Goal: Task Accomplishment & Management: Manage account settings

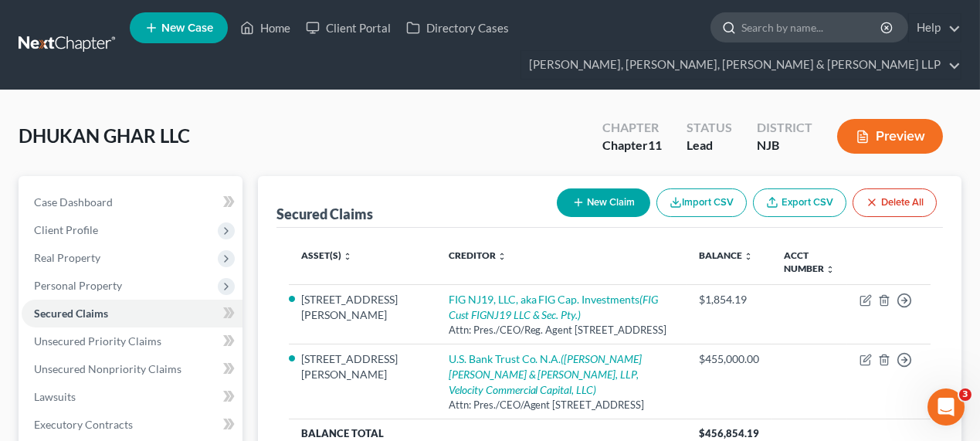
click at [761, 27] on input "search" at bounding box center [811, 27] width 141 height 29
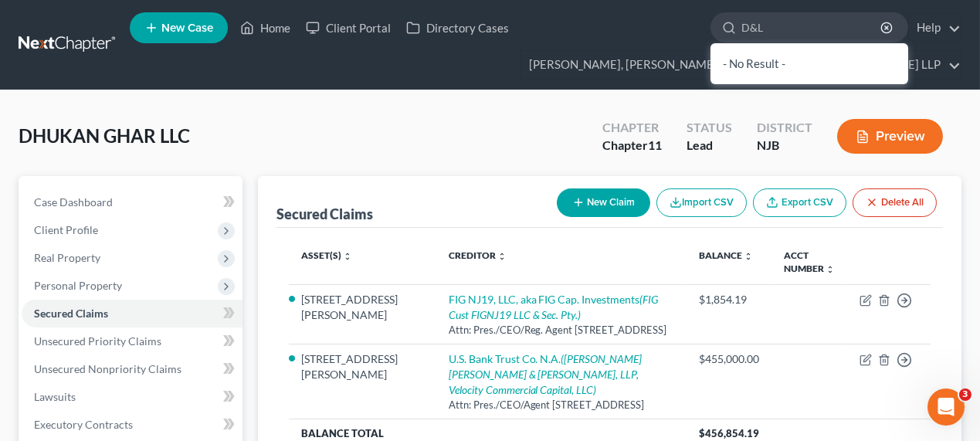
drag, startPoint x: 770, startPoint y: 17, endPoint x: 683, endPoint y: 20, distance: 87.3
click at [683, 20] on ul "New Case Home Client Portal Directory Cases D&L - No Result - See all results O…" at bounding box center [546, 45] width 832 height 74
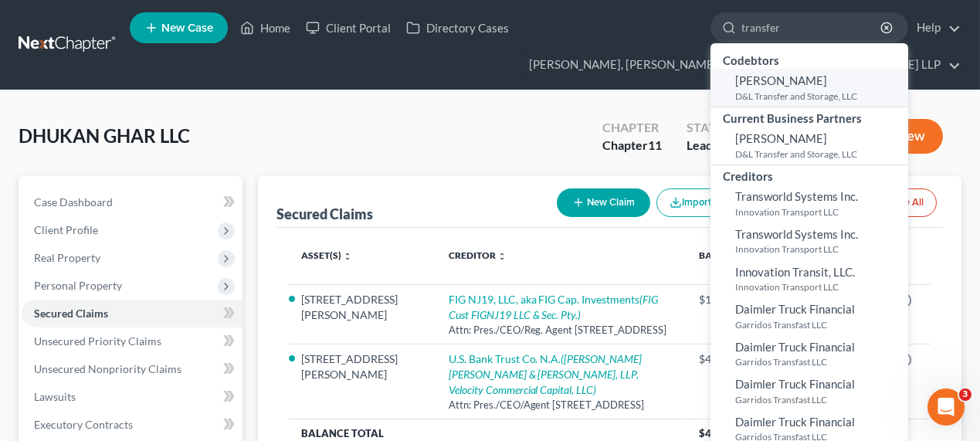
type input "transfer"
click at [767, 87] on link "[PERSON_NAME] D&L Transfer and Storage, LLC" at bounding box center [809, 88] width 198 height 38
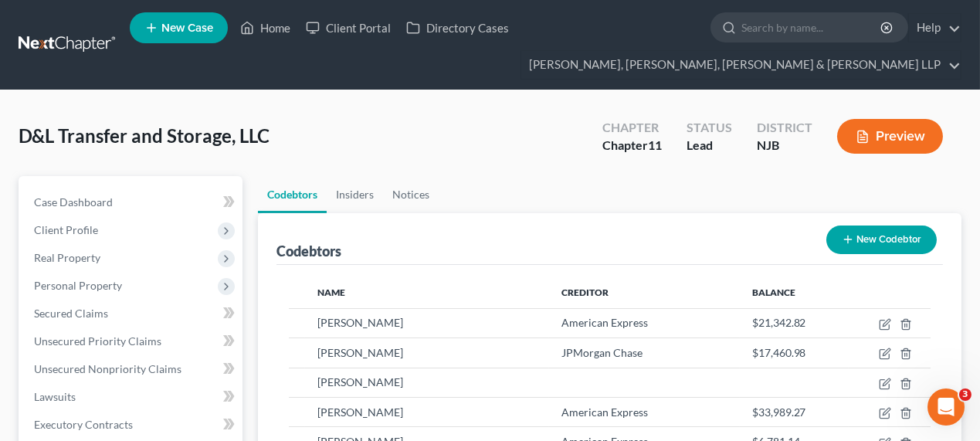
scroll to position [69, 0]
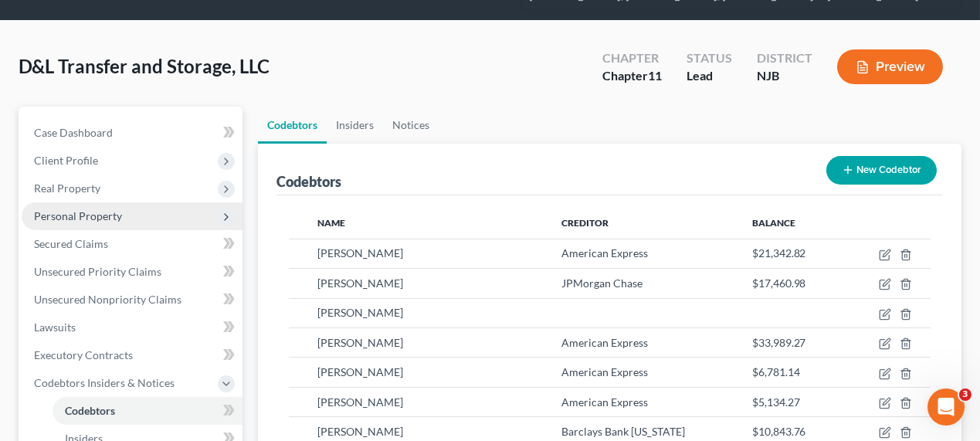
click at [93, 222] on span "Personal Property" at bounding box center [132, 216] width 221 height 28
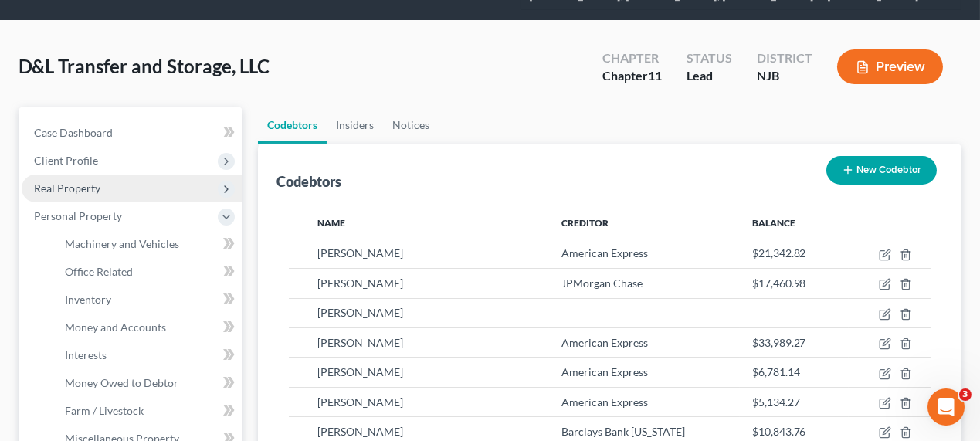
click at [93, 194] on span "Real Property" at bounding box center [132, 189] width 221 height 28
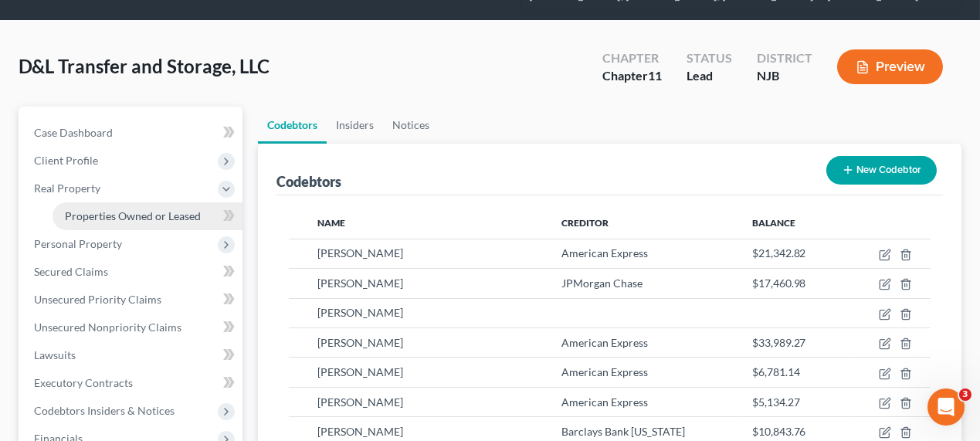
click at [110, 219] on span "Properties Owned or Leased" at bounding box center [133, 215] width 136 height 13
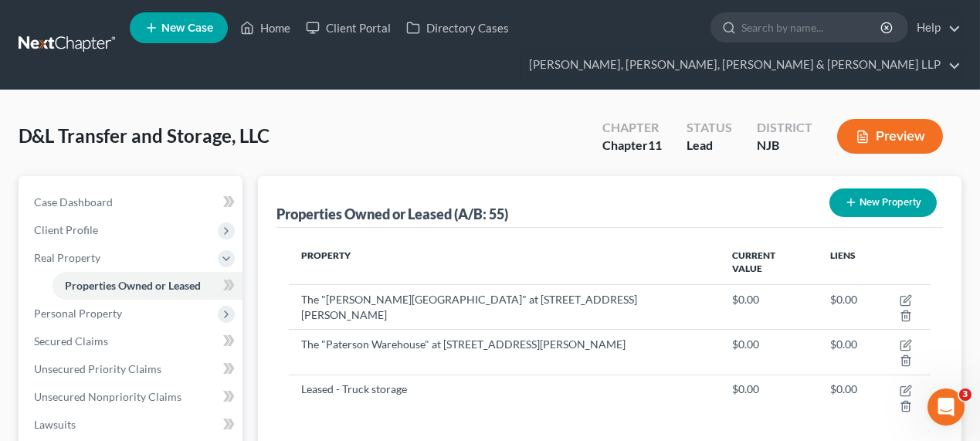
click at [876, 139] on button "Preview" at bounding box center [890, 136] width 106 height 35
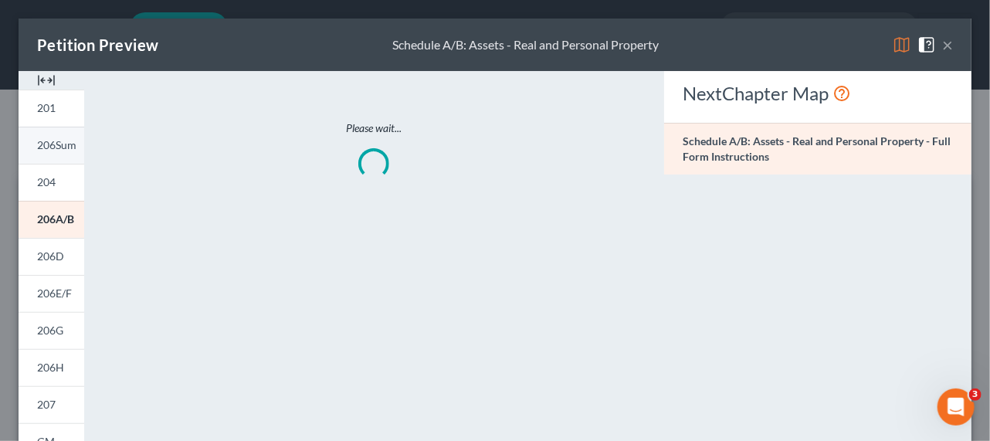
click at [46, 147] on span "206Sum" at bounding box center [56, 144] width 39 height 13
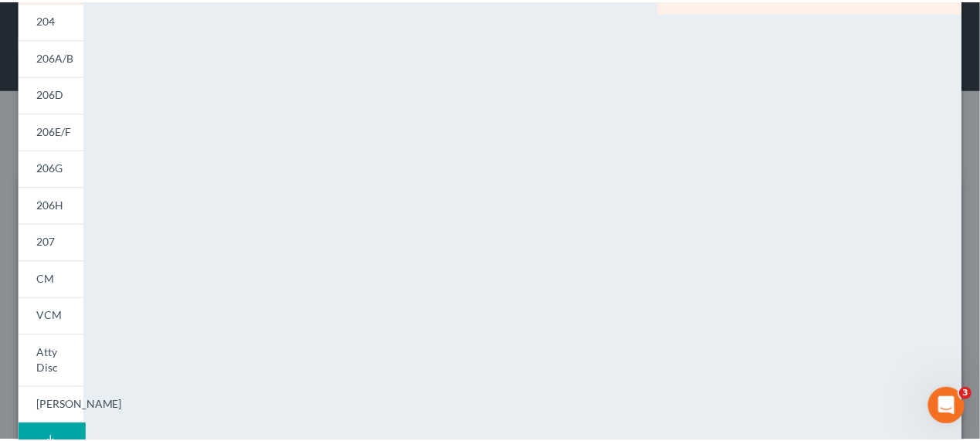
scroll to position [8, 0]
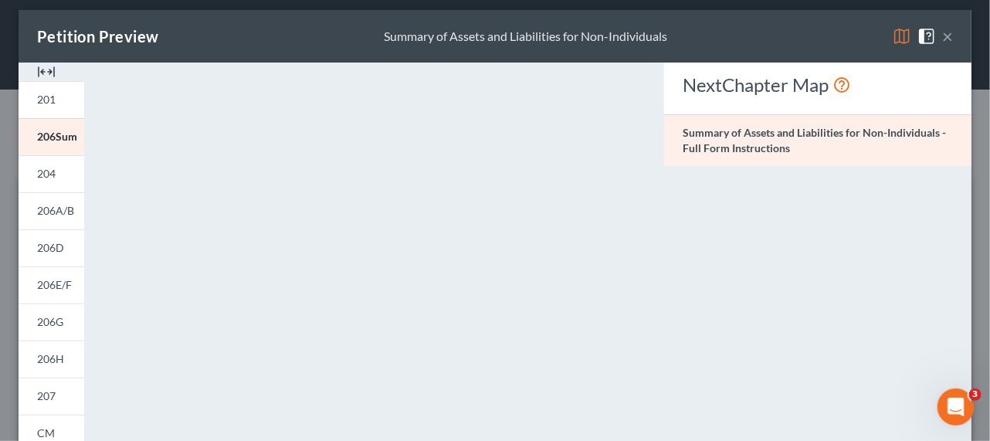
click at [942, 38] on button "×" at bounding box center [947, 36] width 11 height 19
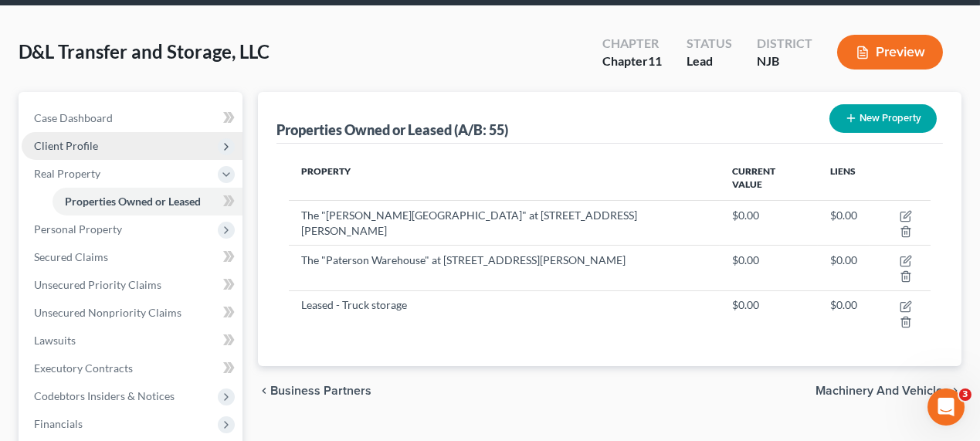
scroll to position [210, 0]
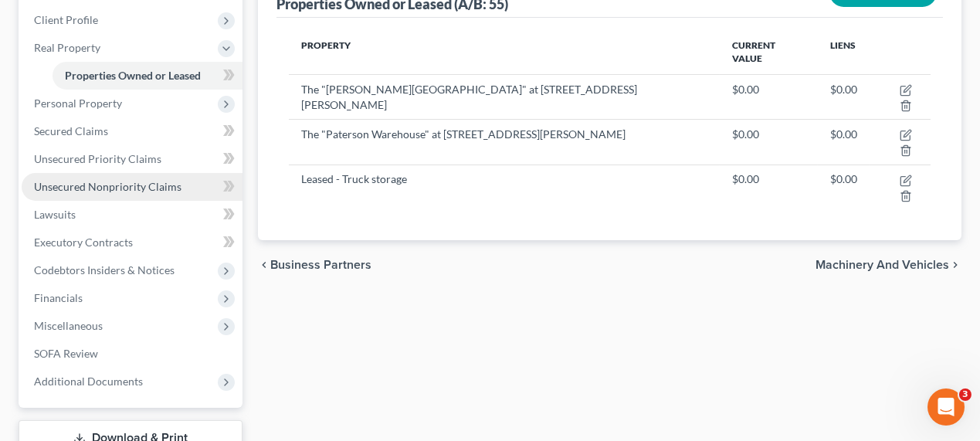
click at [120, 193] on link "Unsecured Nonpriority Claims" at bounding box center [132, 187] width 221 height 28
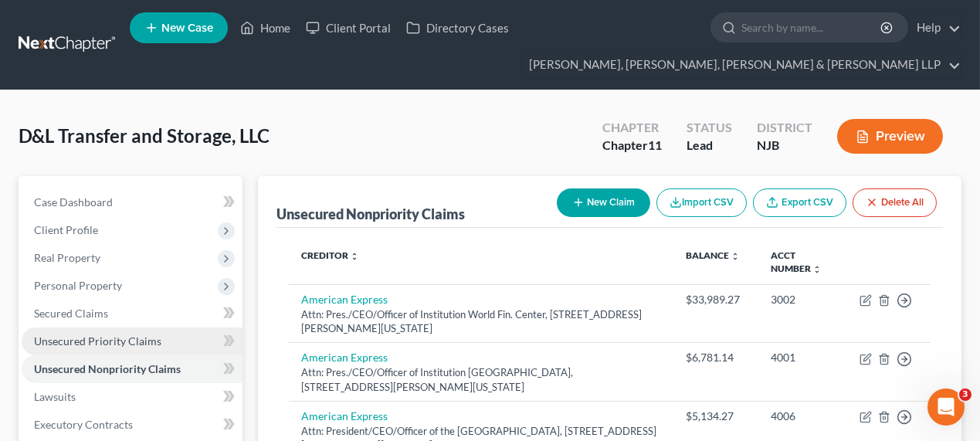
click at [80, 340] on span "Unsecured Priority Claims" at bounding box center [97, 340] width 127 height 13
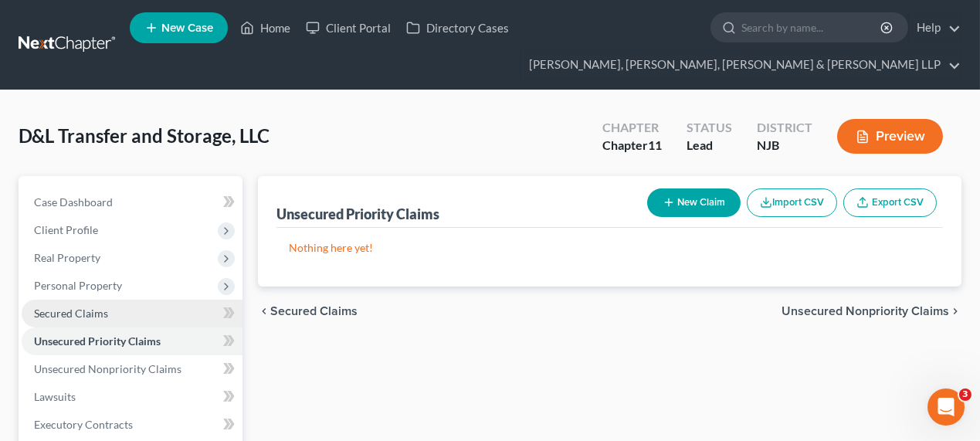
click at [87, 320] on link "Secured Claims" at bounding box center [132, 314] width 221 height 28
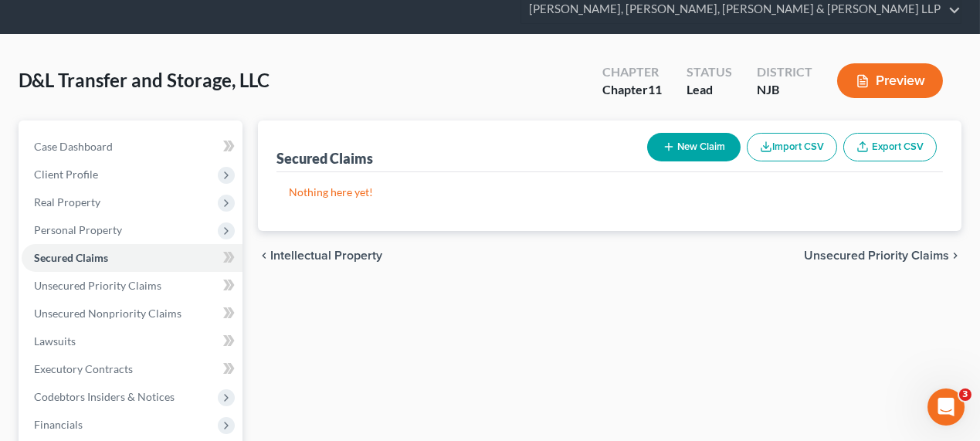
scroll to position [69, 0]
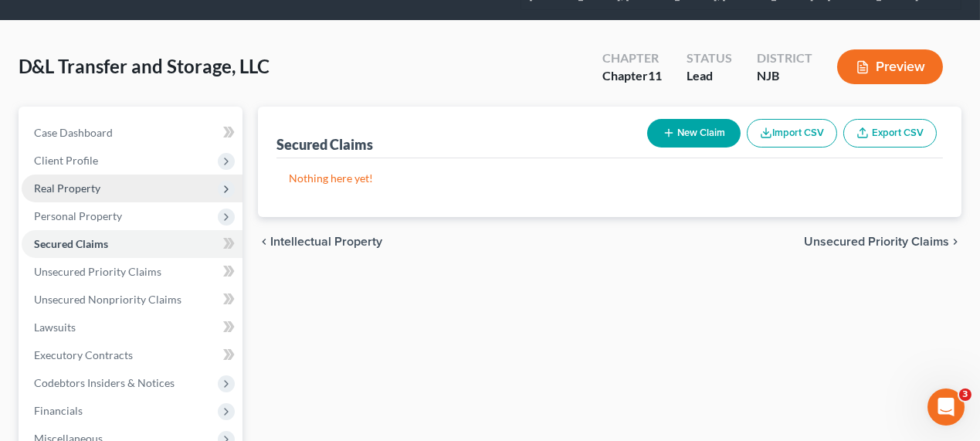
click at [123, 178] on span "Real Property" at bounding box center [132, 189] width 221 height 28
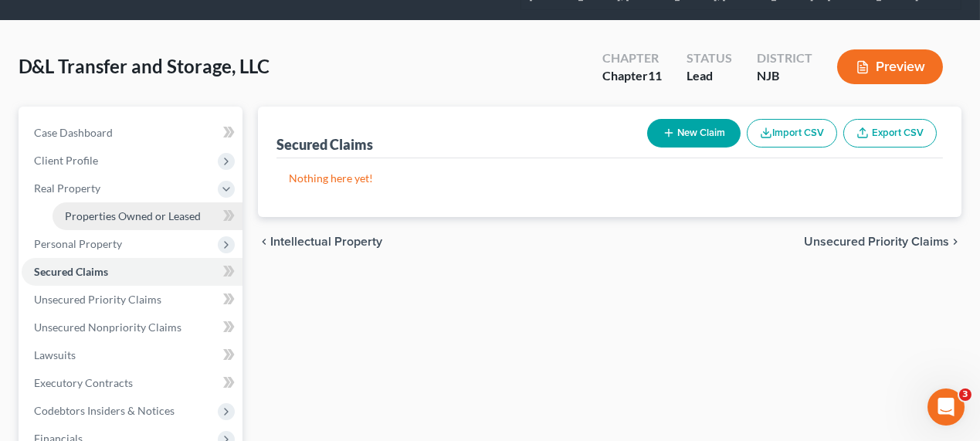
click at [134, 206] on link "Properties Owned or Leased" at bounding box center [148, 216] width 190 height 28
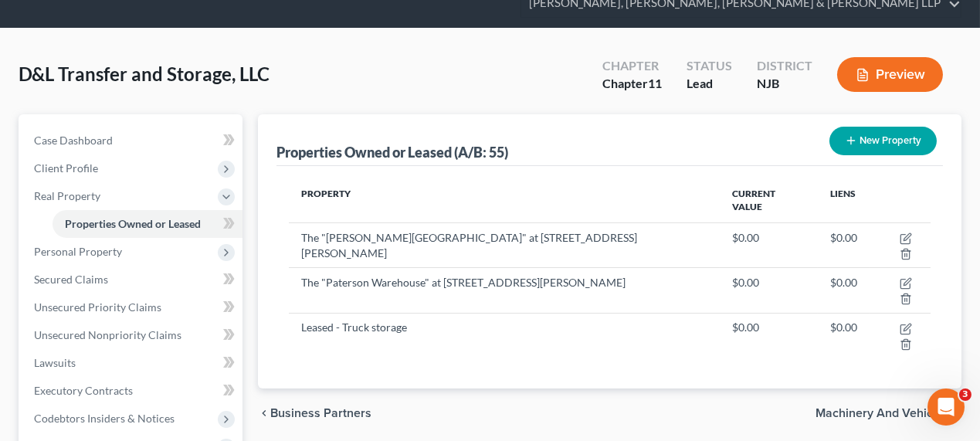
scroll to position [141, 0]
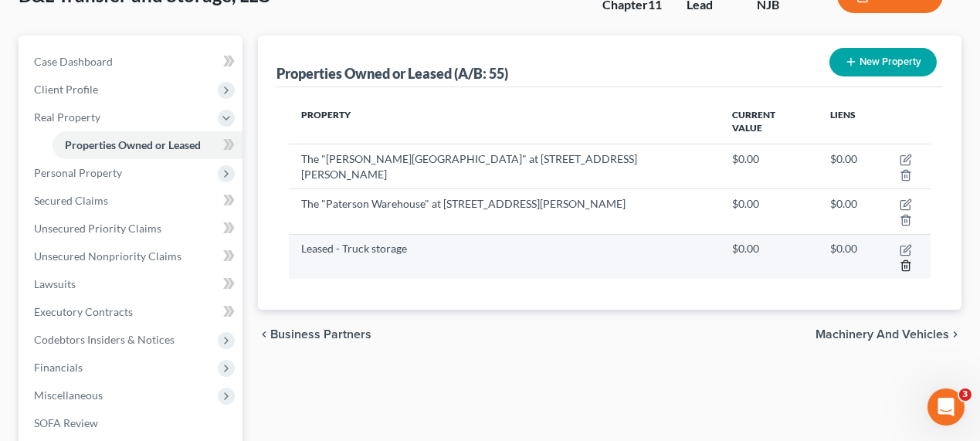
click at [905, 265] on line "button" at bounding box center [905, 266] width 0 height 3
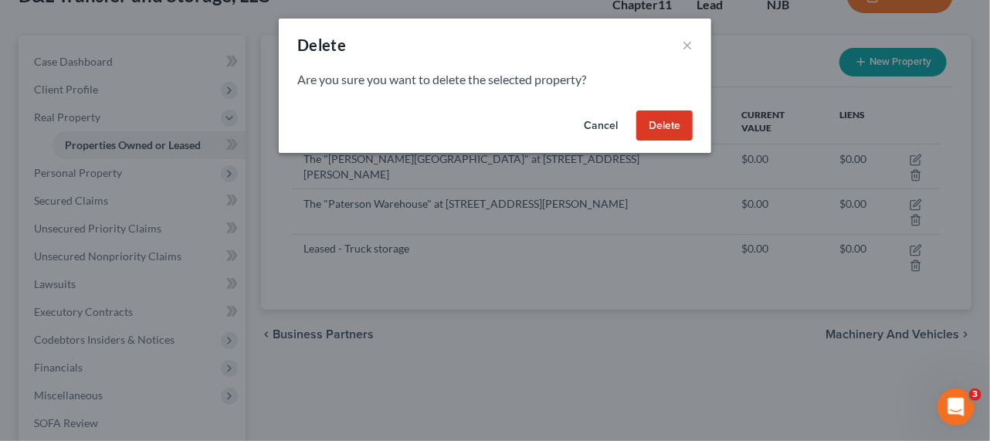
click at [660, 124] on button "Delete" at bounding box center [664, 125] width 56 height 31
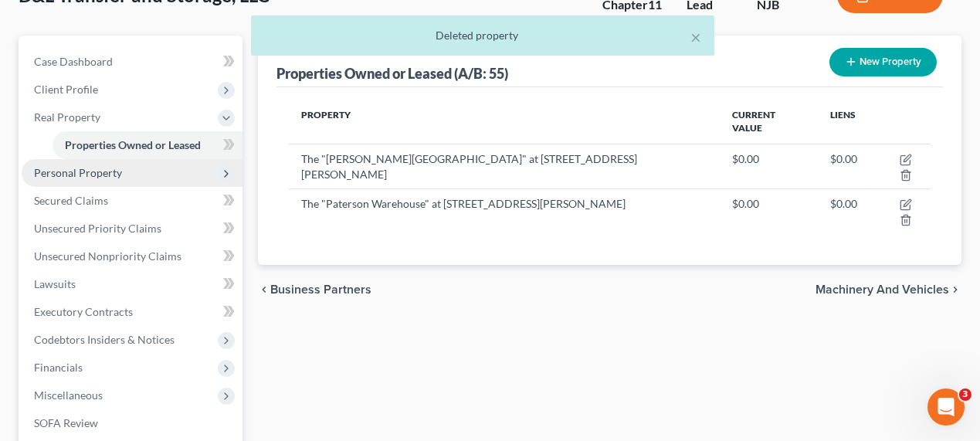
click at [111, 175] on span "Personal Property" at bounding box center [78, 172] width 88 height 13
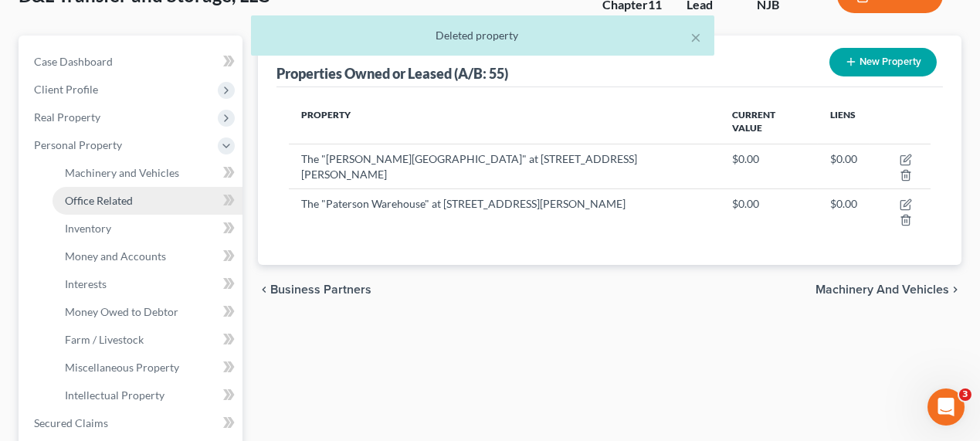
click at [111, 187] on link "Office Related" at bounding box center [148, 201] width 190 height 28
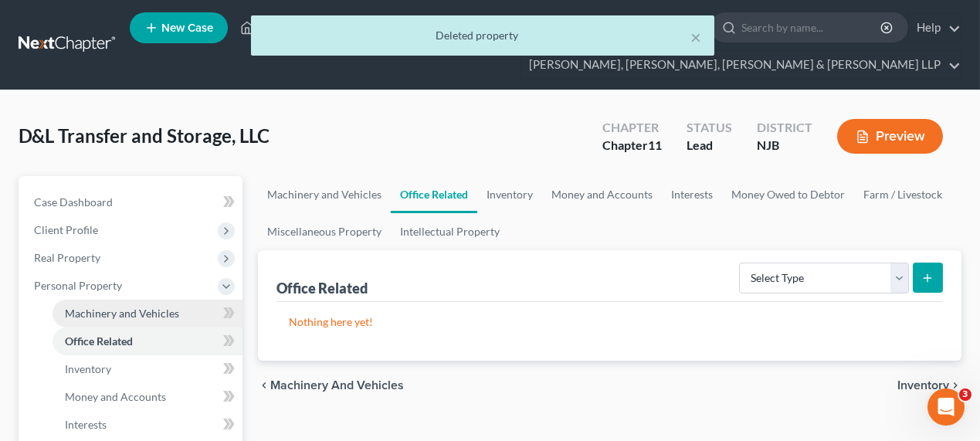
click at [121, 303] on link "Machinery and Vehicles" at bounding box center [148, 314] width 190 height 28
